Goal: Navigation & Orientation: Find specific page/section

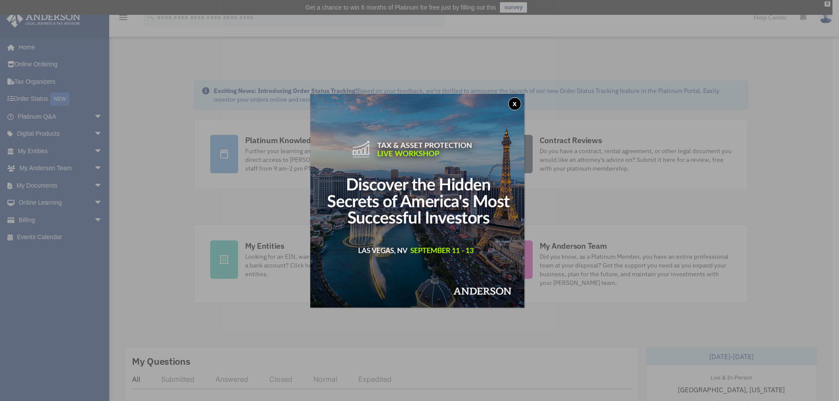
click at [518, 103] on button "x" at bounding box center [514, 103] width 13 height 13
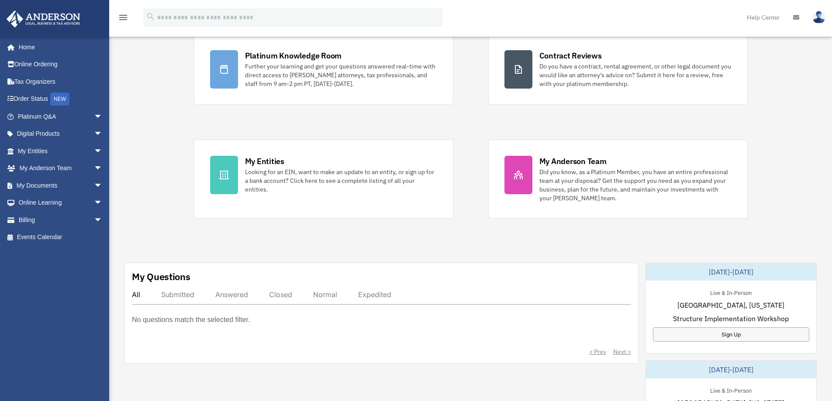
scroll to position [87, 0]
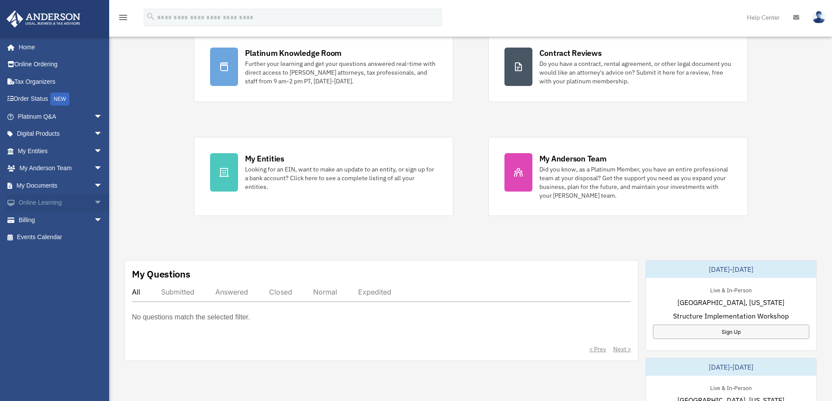
click at [42, 203] on link "Online Learning arrow_drop_down" at bounding box center [61, 202] width 110 height 17
click at [94, 200] on span "arrow_drop_down" at bounding box center [102, 203] width 17 height 18
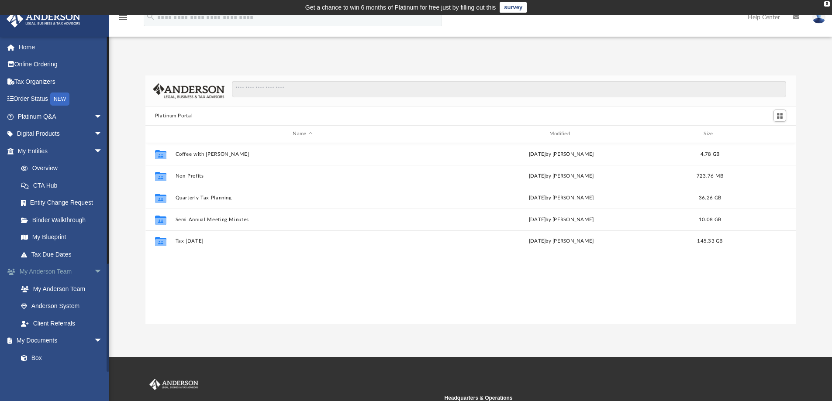
scroll to position [192, 644]
click at [94, 270] on span "arrow_drop_down" at bounding box center [102, 272] width 17 height 18
click at [94, 150] on span "arrow_drop_down" at bounding box center [102, 151] width 17 height 18
click at [94, 185] on span "arrow_drop_down" at bounding box center [102, 186] width 17 height 18
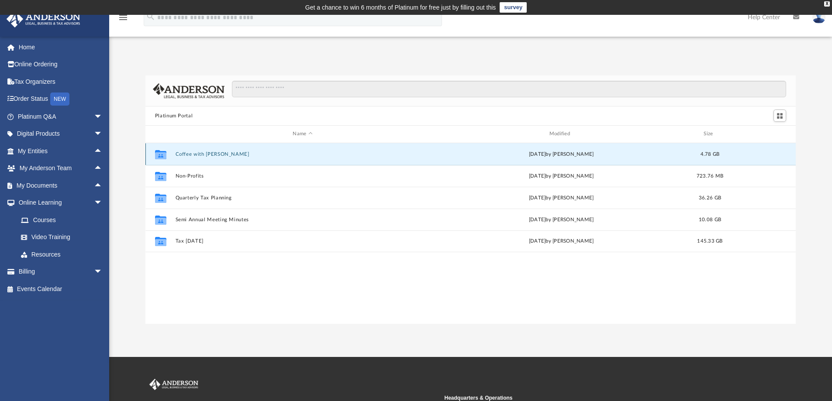
click at [194, 153] on button "Coffee with [PERSON_NAME]" at bounding box center [302, 155] width 255 height 6
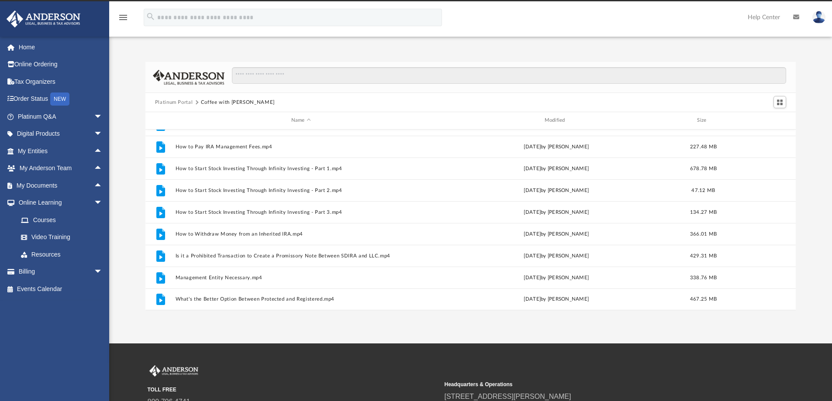
scroll to position [0, 0]
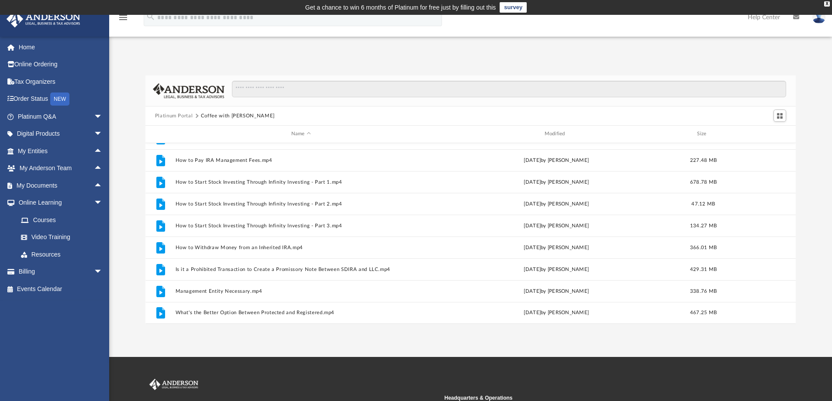
click at [175, 114] on button "Platinum Portal" at bounding box center [174, 116] width 38 height 8
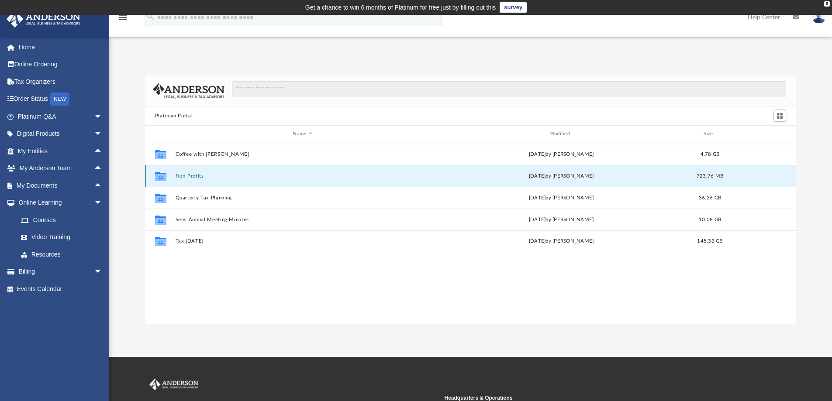
click at [183, 175] on button "Non-Profits" at bounding box center [302, 176] width 255 height 6
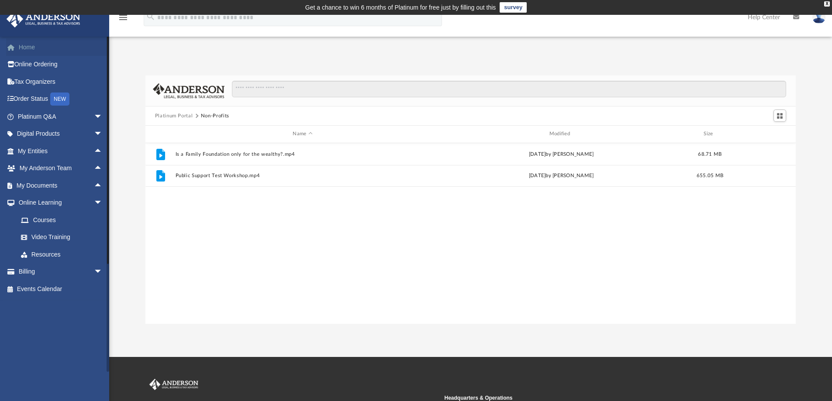
click at [28, 46] on link "Home" at bounding box center [61, 46] width 110 height 17
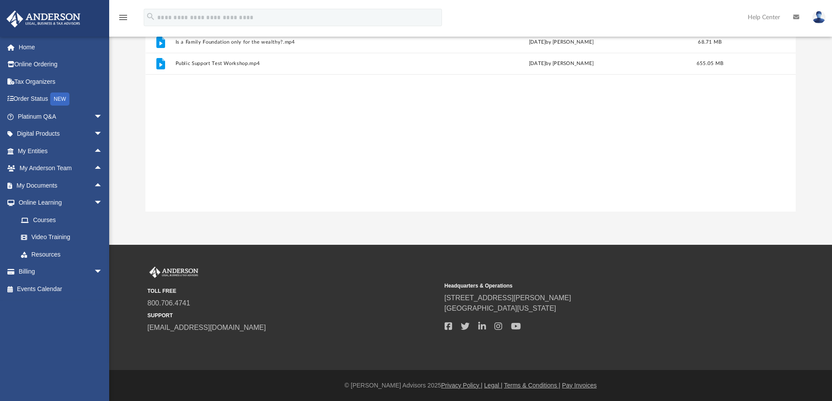
scroll to position [6, 0]
